Goal: Find specific page/section: Find specific page/section

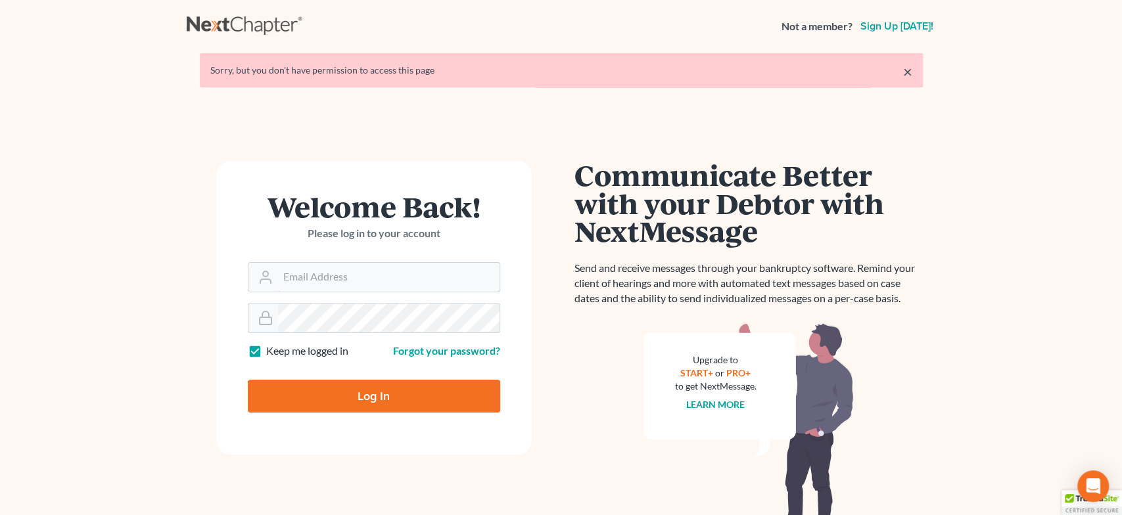
type input "[EMAIL_ADDRESS][DOMAIN_NAME]"
click at [367, 386] on input "Log In" at bounding box center [374, 396] width 252 height 33
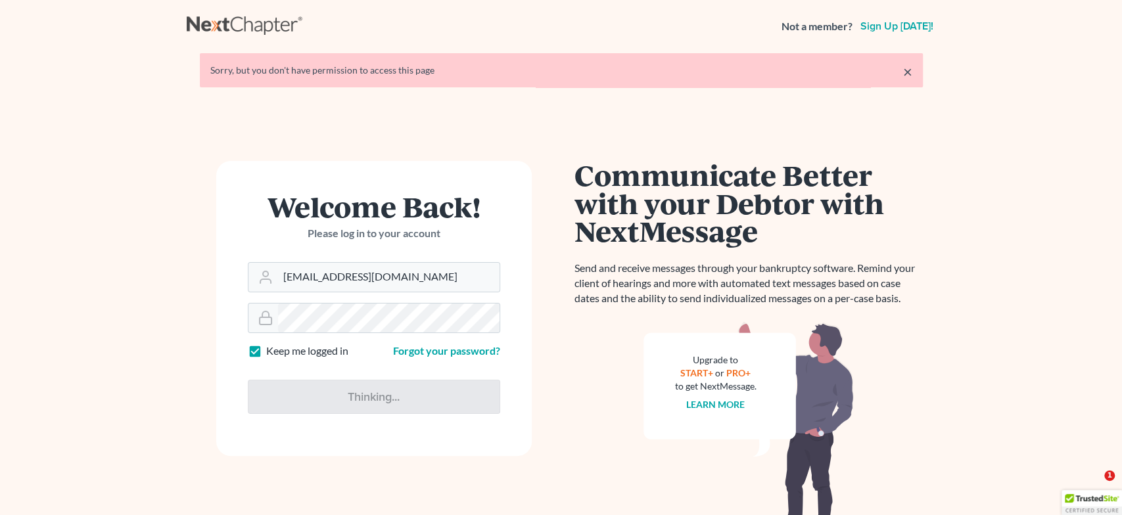
type input "Thinking..."
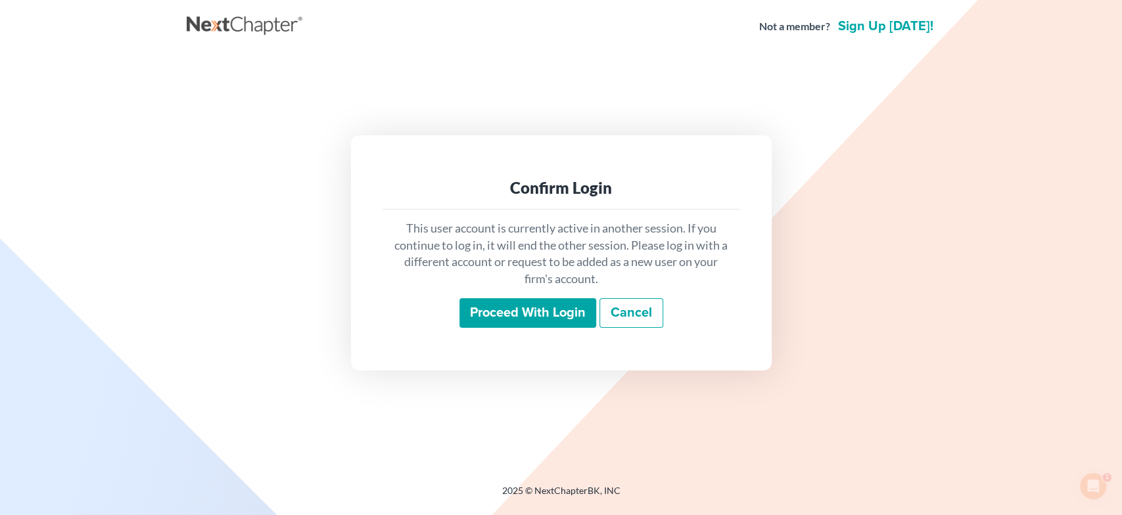
click at [515, 319] on input "Proceed with login" at bounding box center [527, 313] width 137 height 30
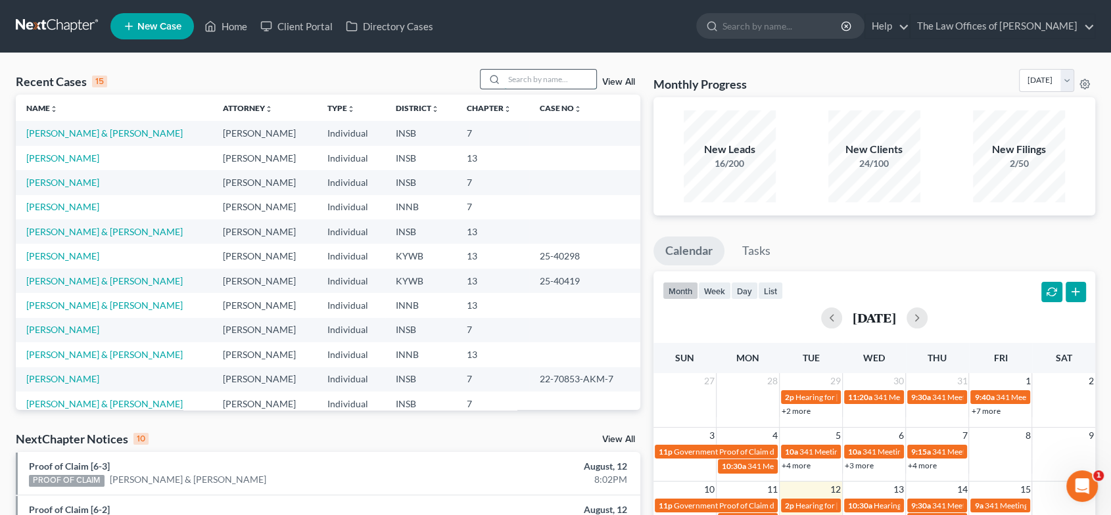
click at [539, 78] on input "search" at bounding box center [550, 79] width 92 height 19
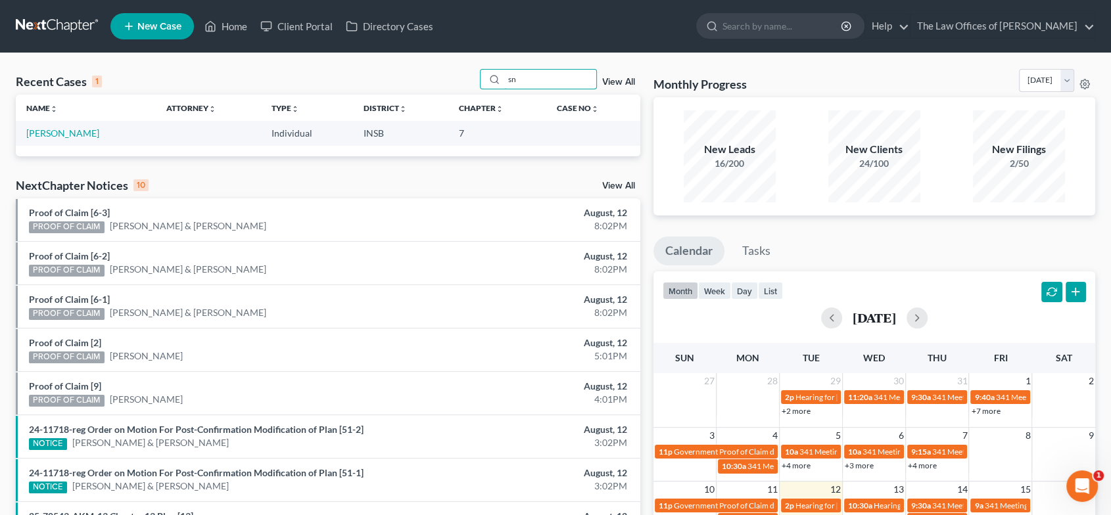
type input "s"
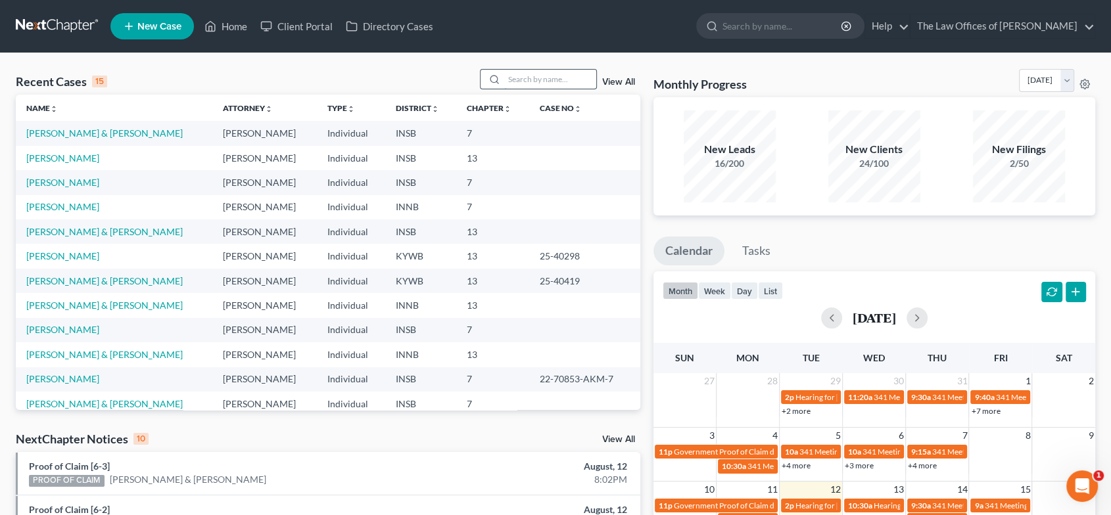
click at [532, 79] on input "search" at bounding box center [550, 79] width 92 height 19
type input "[PERSON_NAME]"
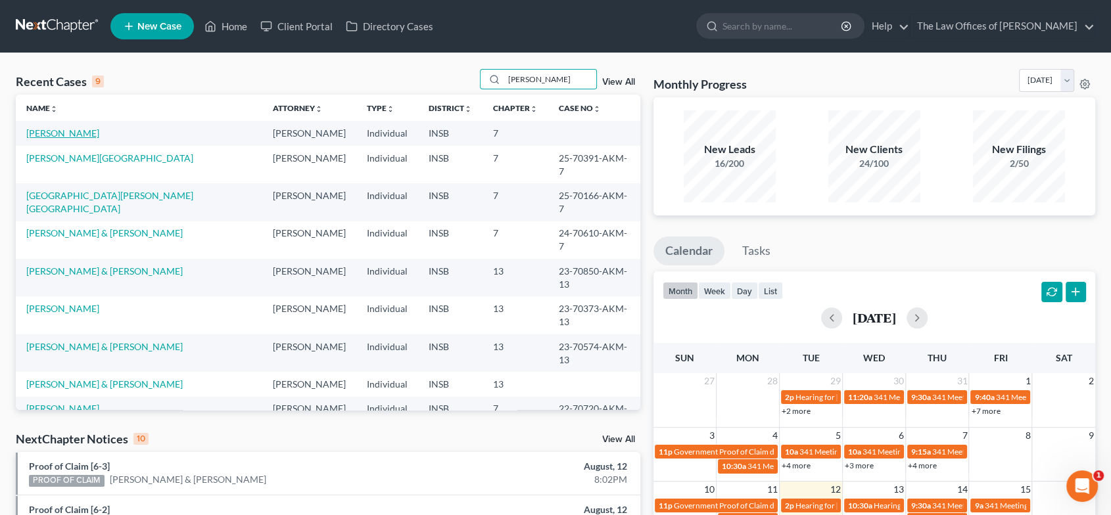
click at [43, 131] on link "Roy, Cassandria" at bounding box center [62, 132] width 73 height 11
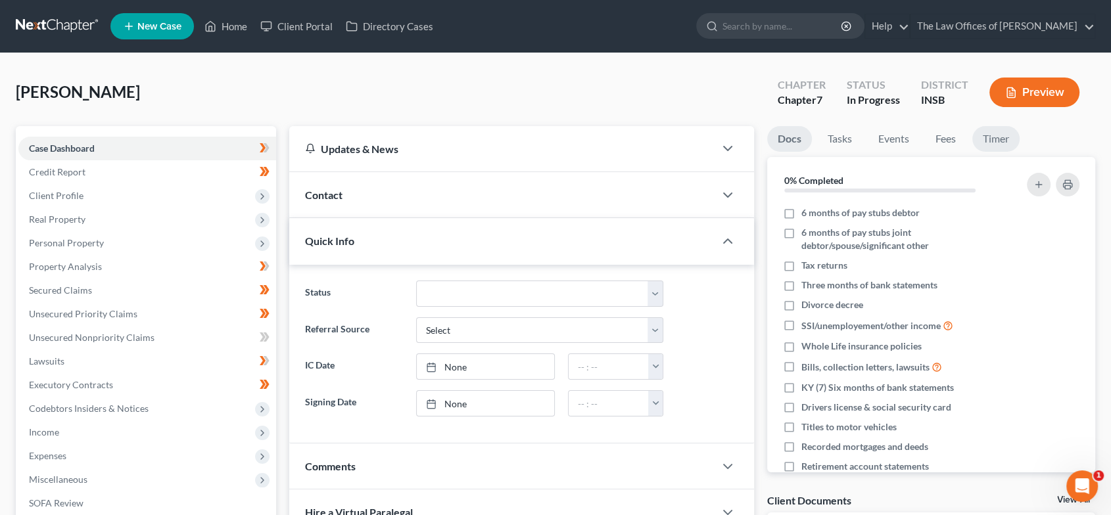
click at [1005, 137] on link "Timer" at bounding box center [995, 139] width 47 height 26
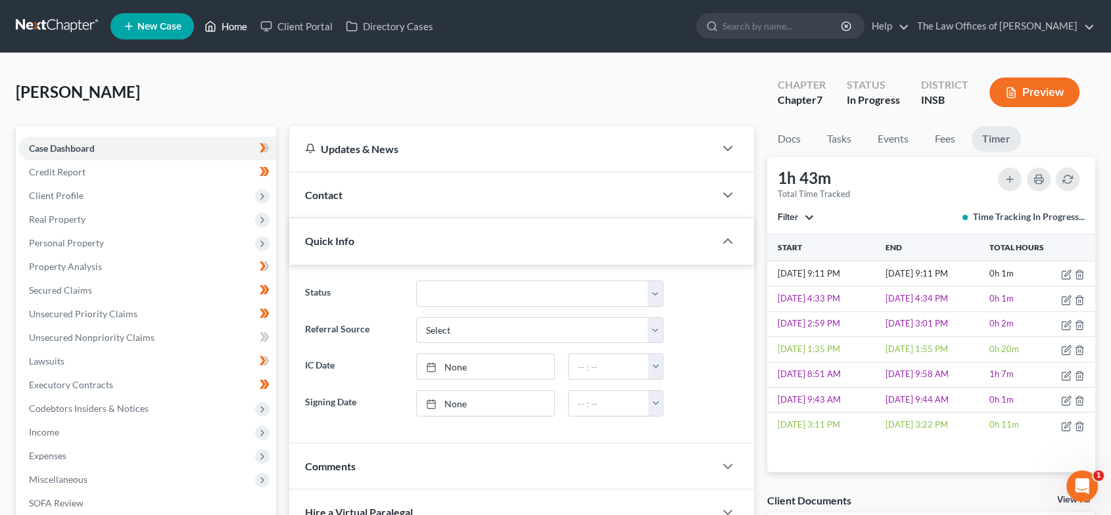
click at [226, 28] on link "Home" at bounding box center [226, 26] width 56 height 24
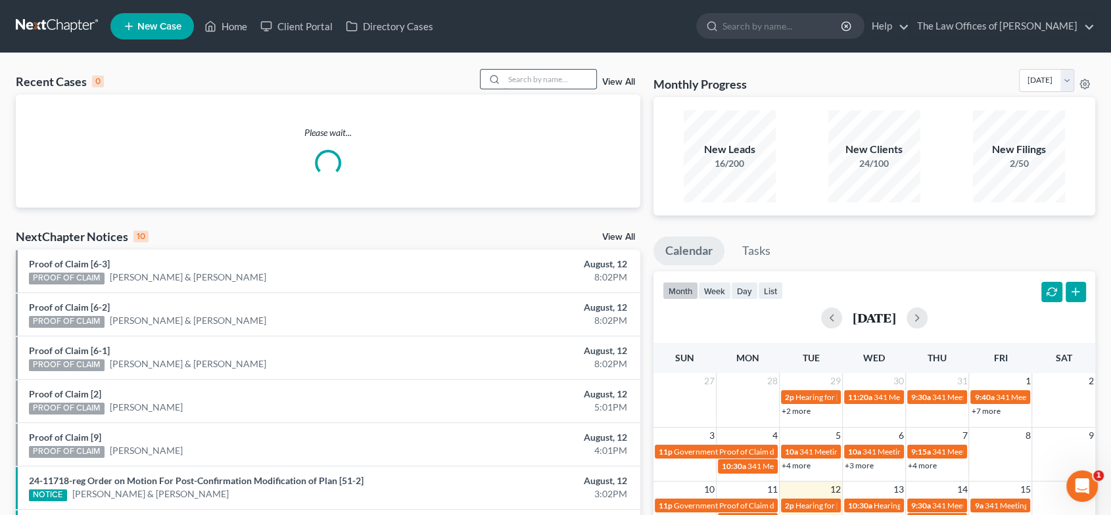
click at [551, 76] on input "search" at bounding box center [550, 79] width 92 height 19
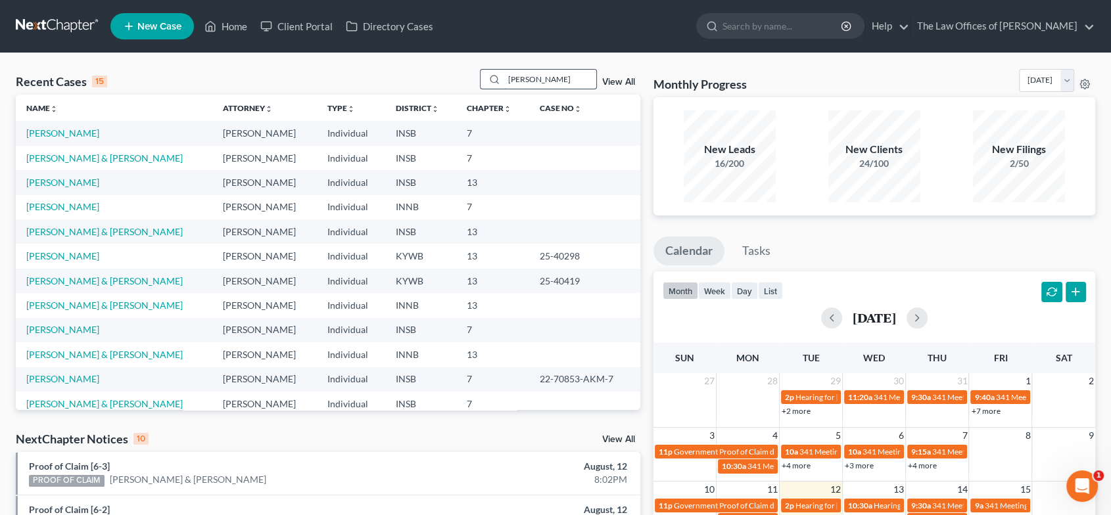
type input "johnson"
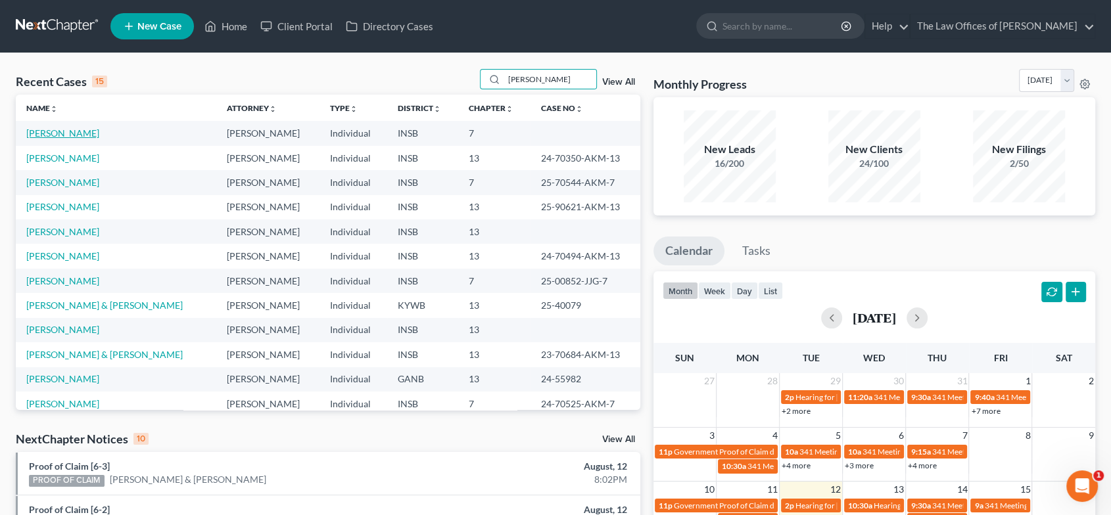
click at [58, 137] on link "Johnson, Terry" at bounding box center [62, 132] width 73 height 11
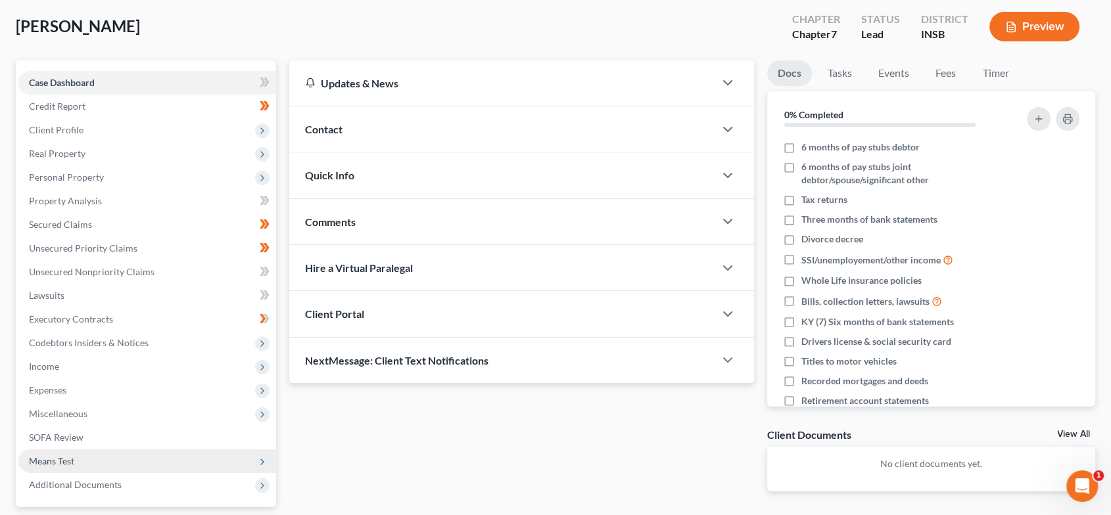
scroll to position [146, 0]
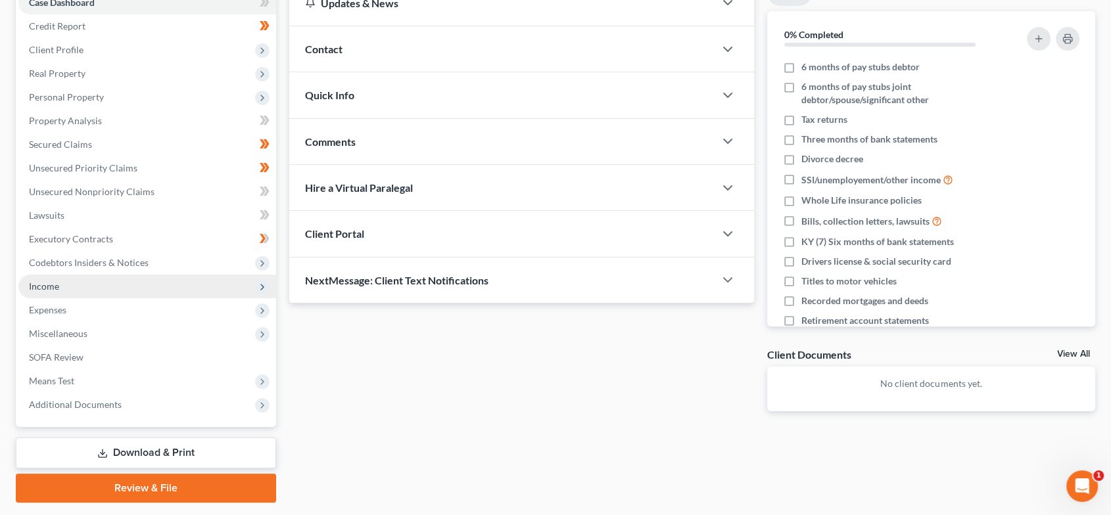
click at [126, 283] on span "Income" at bounding box center [147, 287] width 258 height 24
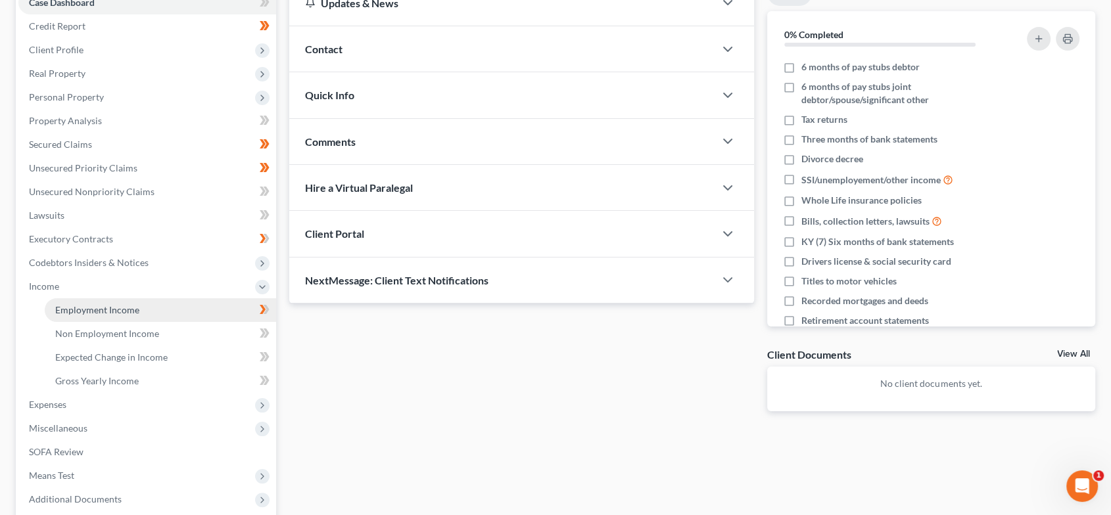
click at [138, 313] on link "Employment Income" at bounding box center [160, 310] width 231 height 24
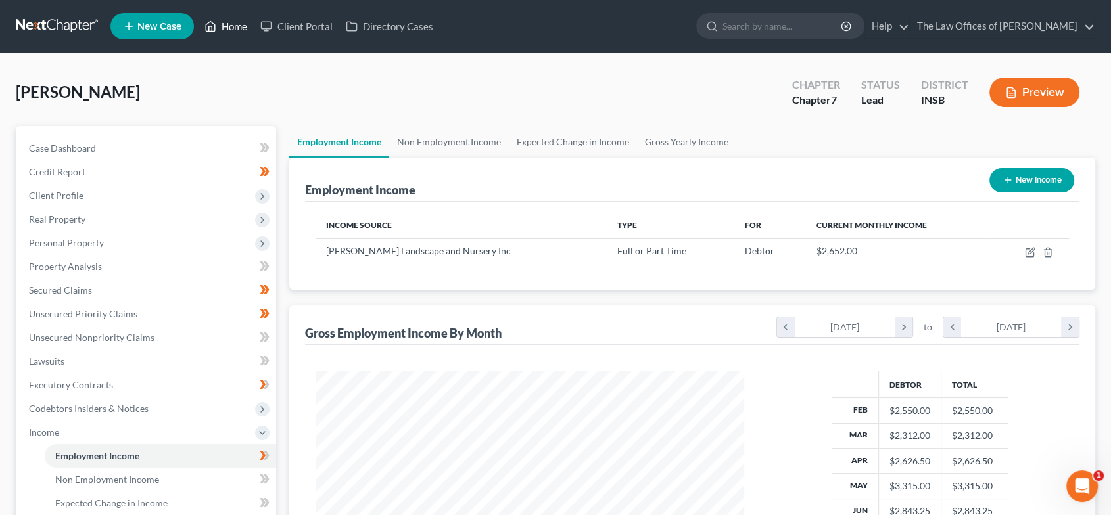
click at [227, 27] on link "Home" at bounding box center [226, 26] width 56 height 24
